Goal: Obtain resource: Download file/media

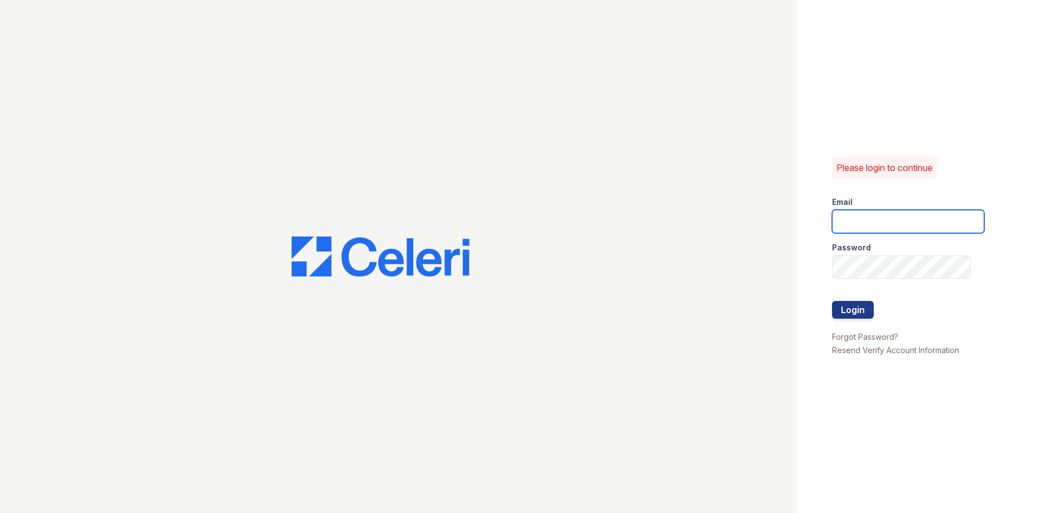
click at [864, 228] on input "email" at bounding box center [908, 221] width 152 height 23
type input "ejones@trinity-pm.com"
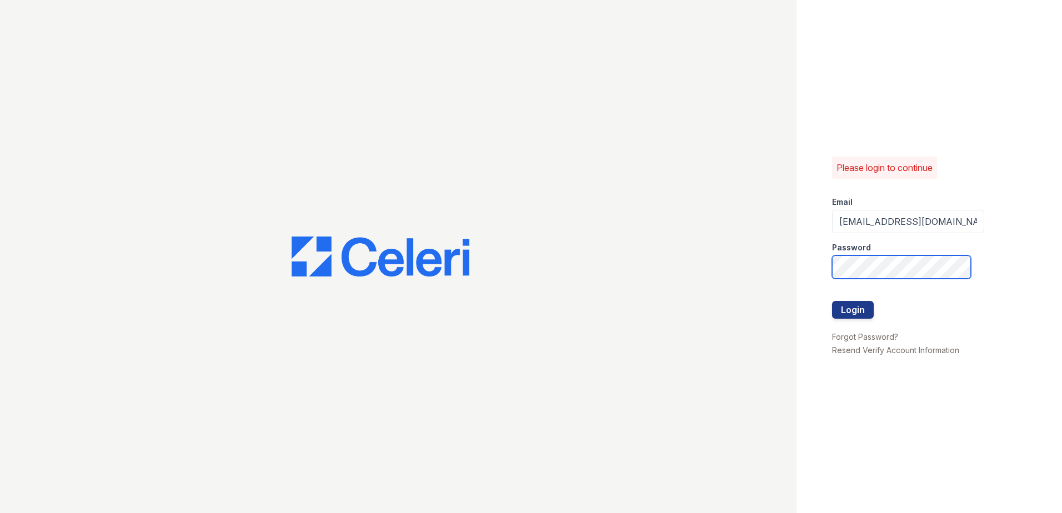
click at [832, 301] on button "Login" at bounding box center [853, 310] width 42 height 18
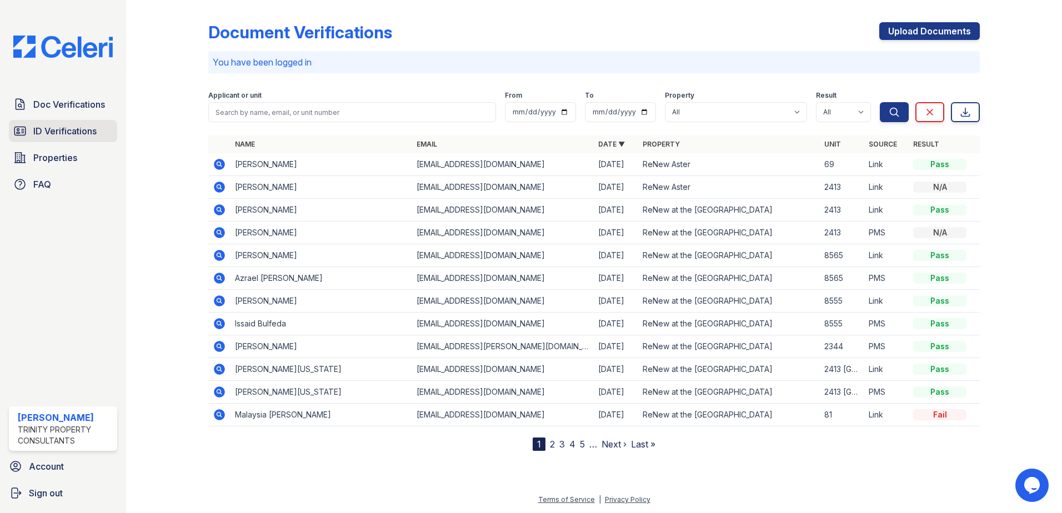
click at [69, 126] on span "ID Verifications" at bounding box center [64, 130] width 63 height 13
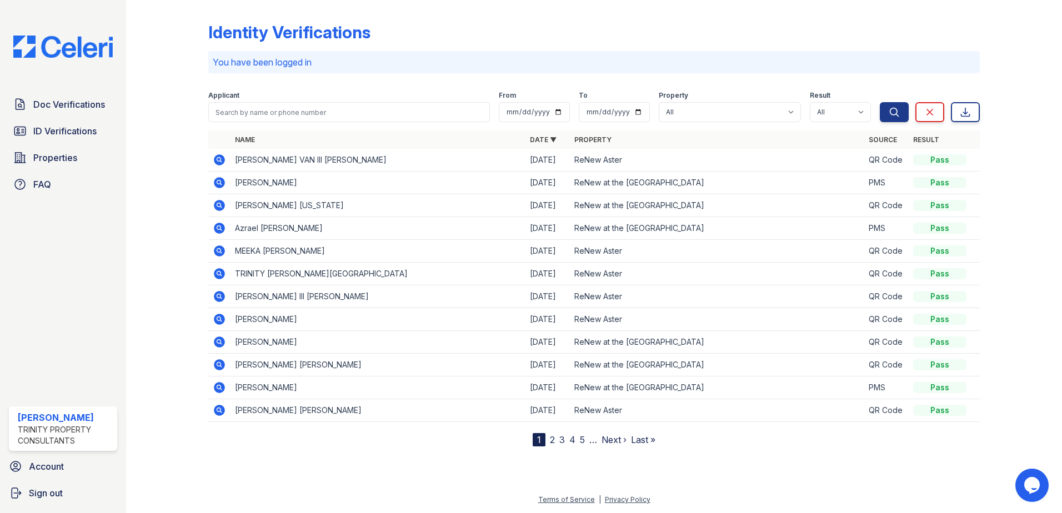
click at [217, 161] on icon at bounding box center [219, 159] width 11 height 11
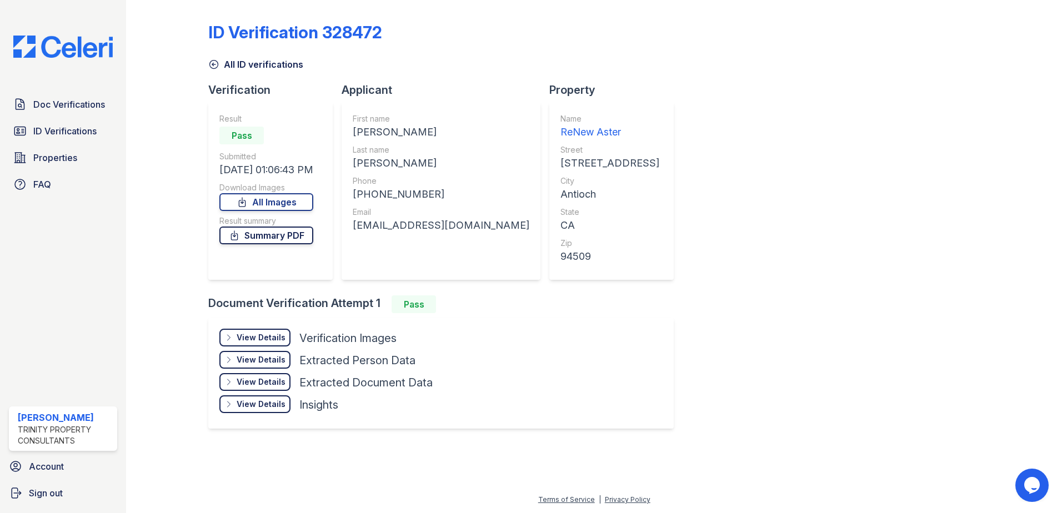
click at [258, 236] on link "Summary PDF" at bounding box center [266, 236] width 94 height 18
